Goal: Check status: Check status

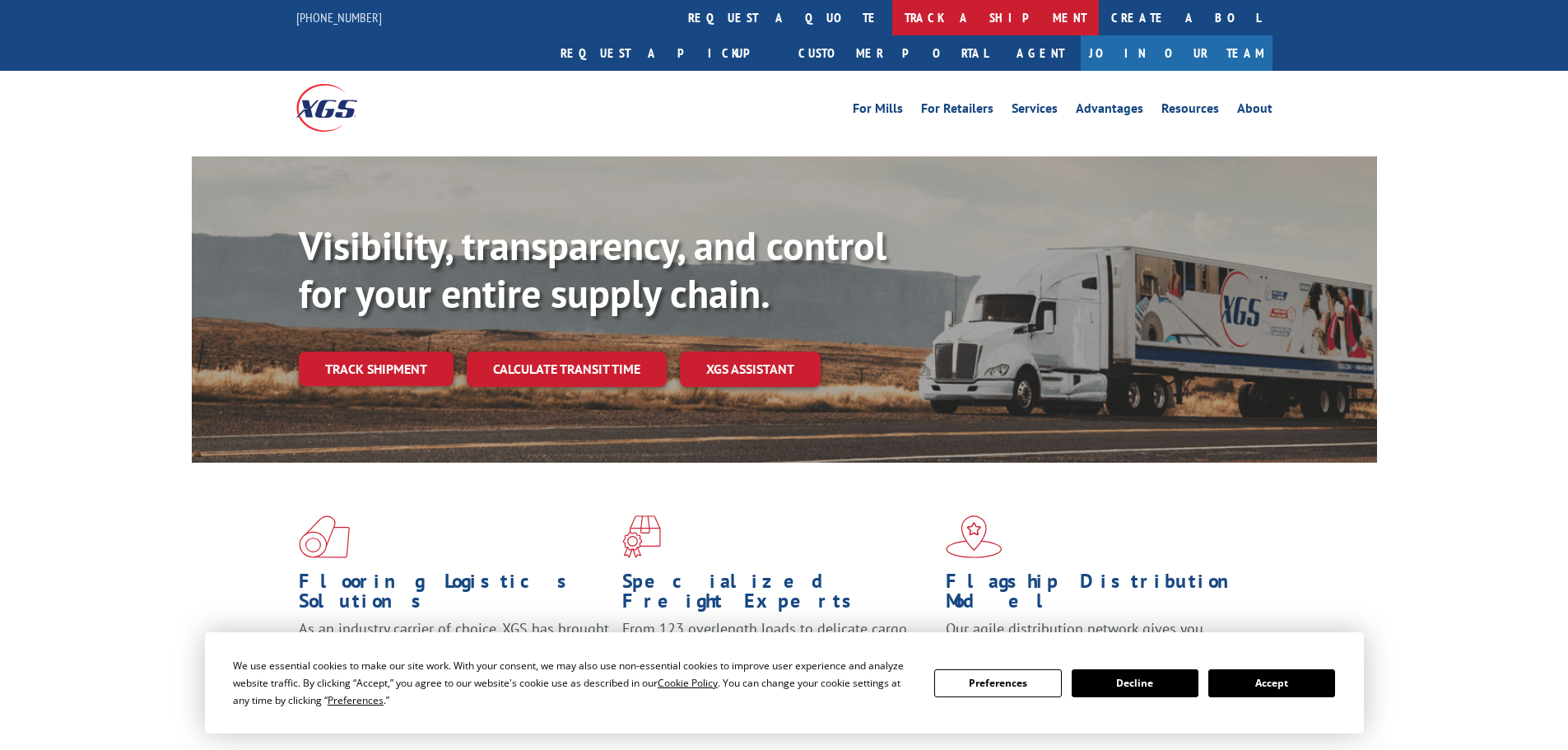
click at [893, 11] on link "track a shipment" at bounding box center [996, 17] width 207 height 35
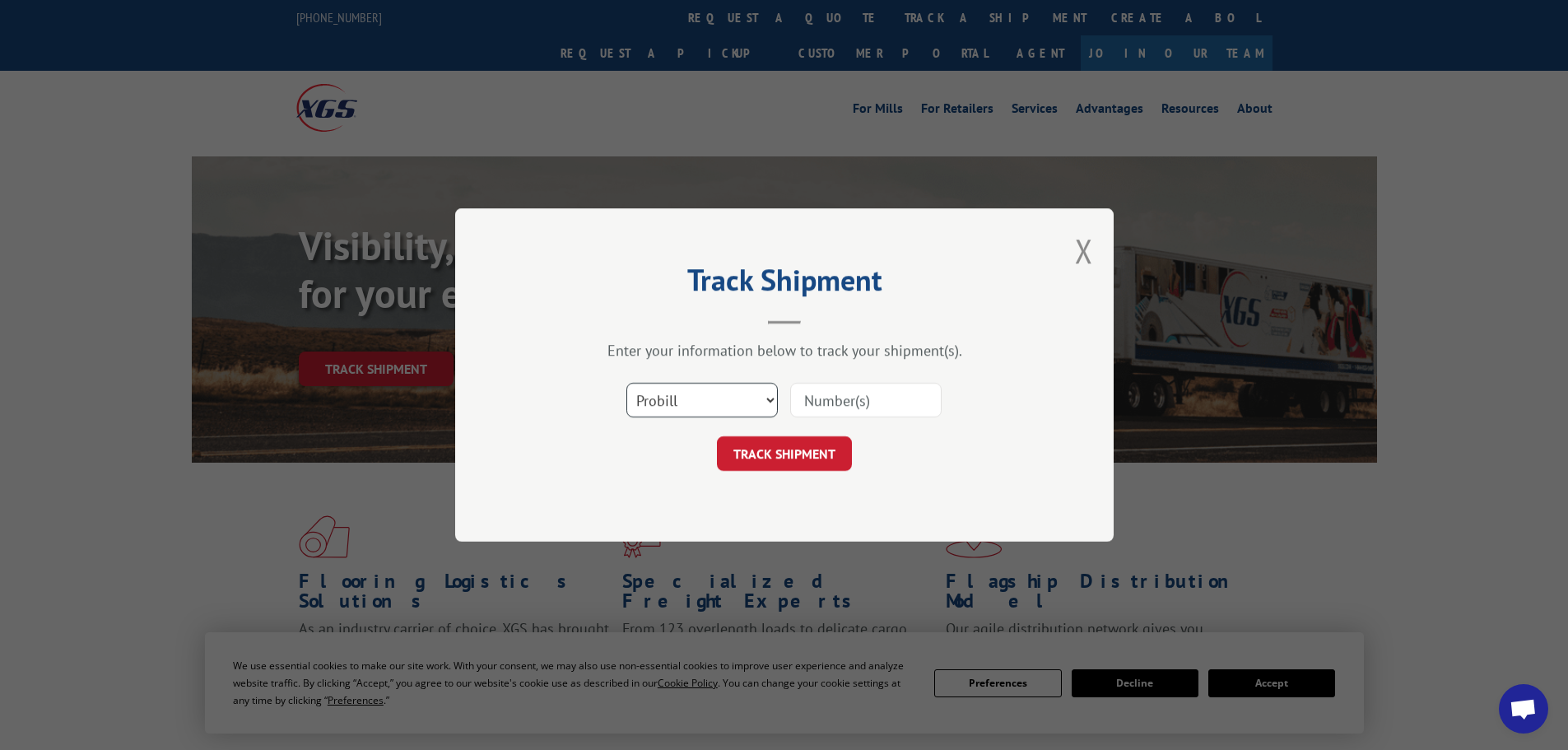
click at [658, 398] on select "Select category... Probill BOL PO" at bounding box center [702, 400] width 152 height 34
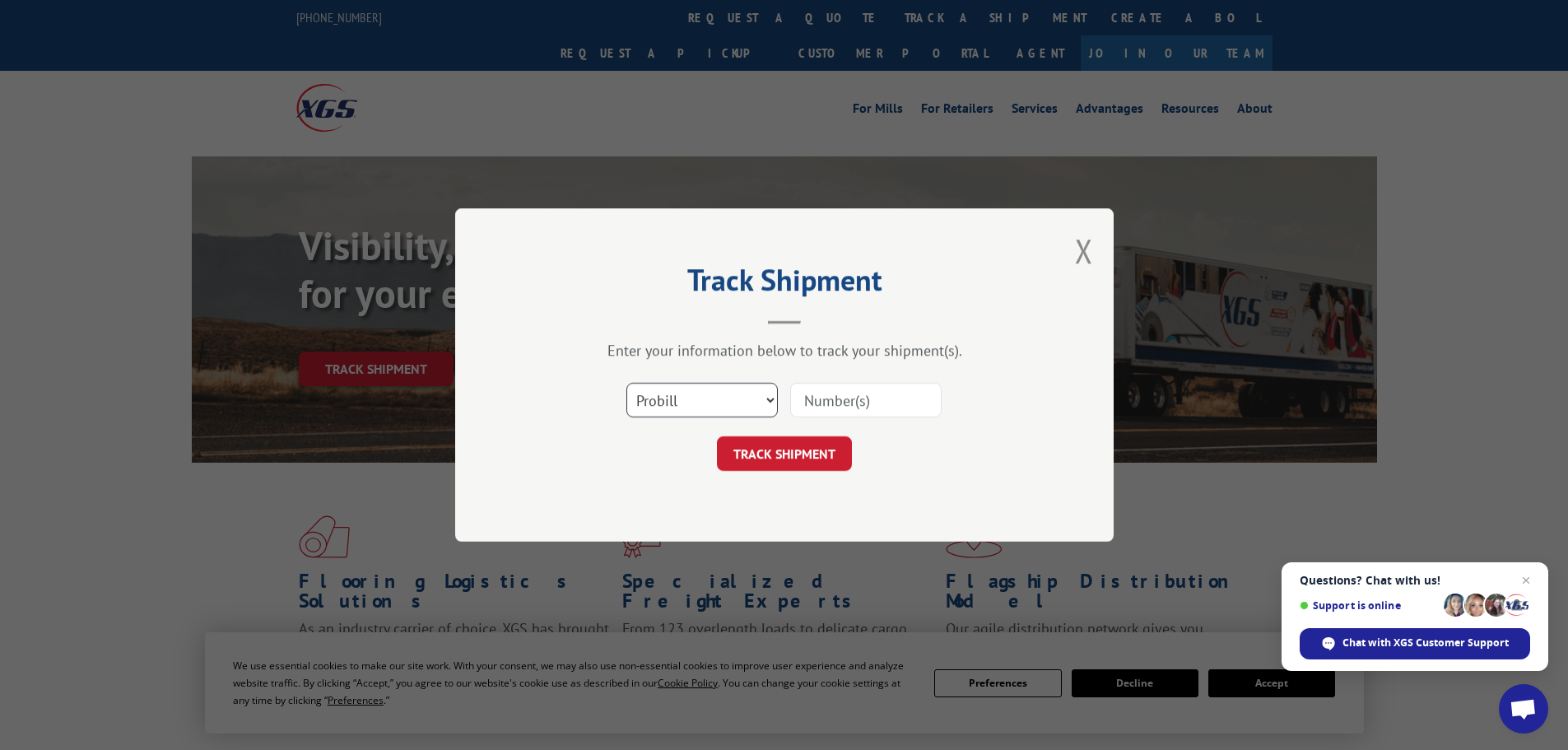
select select "po"
click at [627, 383] on select "Select category... Probill BOL PO" at bounding box center [702, 400] width 152 height 34
click at [813, 412] on input at bounding box center [866, 400] width 152 height 34
paste input "01526240"
type input "01526240"
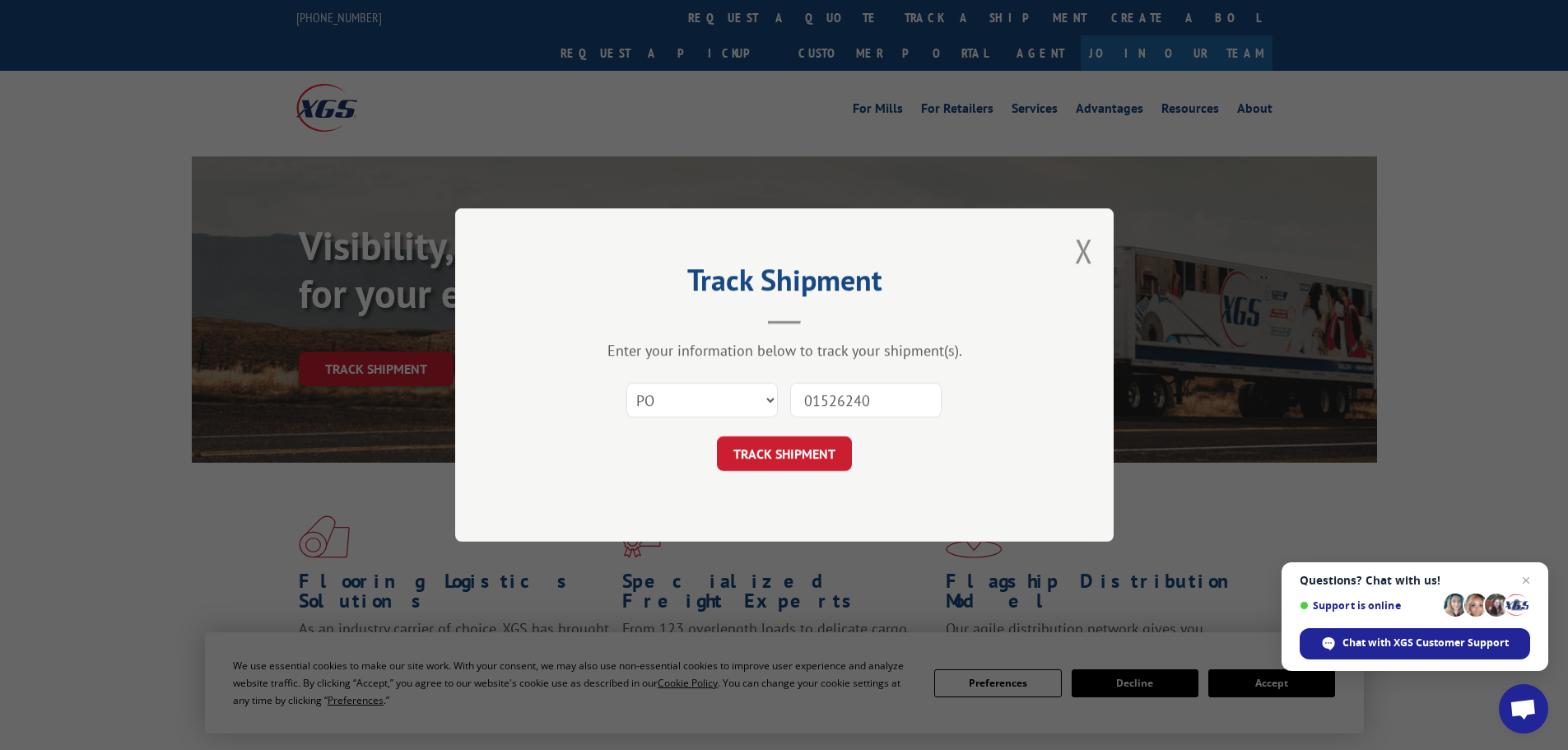
click at [831, 434] on form "Select category... Probill BOL PO 01526240 TRACK SHIPMENT" at bounding box center [785, 422] width 494 height 98
click at [824, 452] on button "TRACK SHIPMENT" at bounding box center [785, 453] width 135 height 34
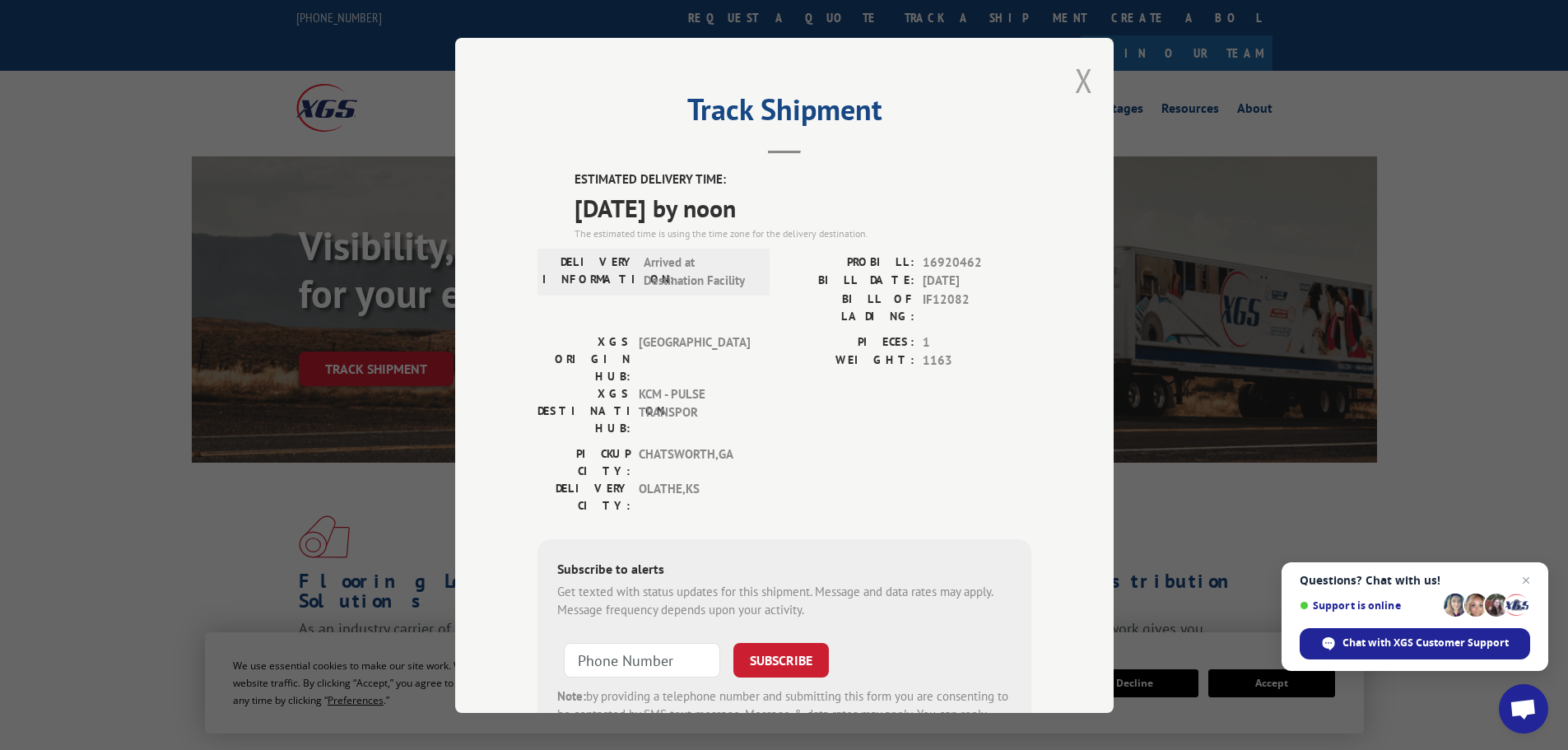
click at [1075, 86] on button "Close modal" at bounding box center [1083, 80] width 18 height 44
